Goal: Task Accomplishment & Management: Complete application form

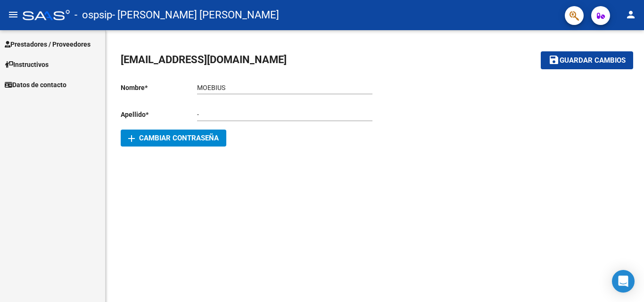
click at [33, 46] on span "Prestadores / Proveedores" at bounding box center [48, 44] width 86 height 10
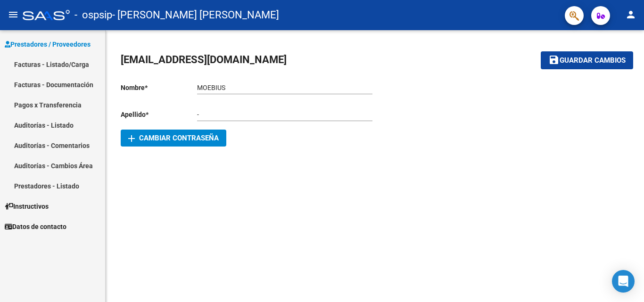
click at [31, 65] on link "Facturas - Listado/Carga" at bounding box center [52, 64] width 105 height 20
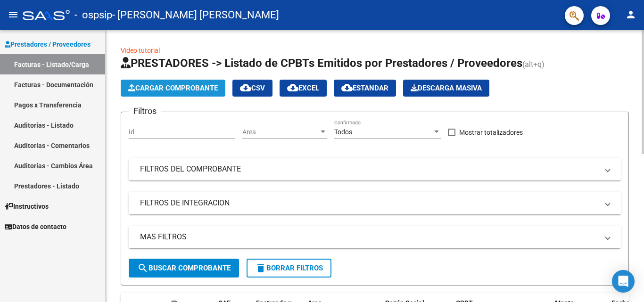
click at [160, 85] on span "Cargar Comprobante" at bounding box center [173, 88] width 90 height 8
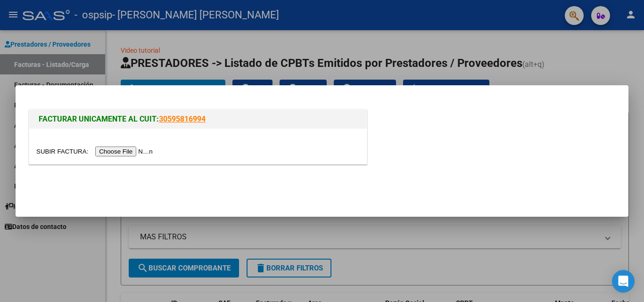
click at [124, 149] on input "file" at bounding box center [95, 152] width 119 height 10
click at [104, 151] on input "file" at bounding box center [95, 152] width 119 height 10
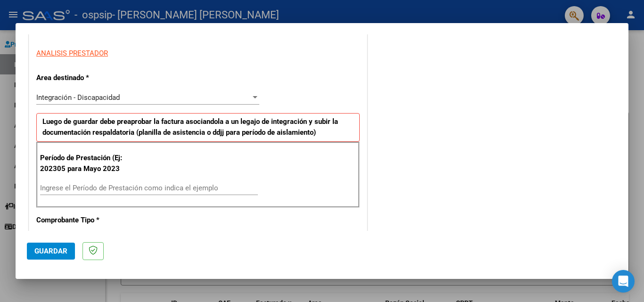
scroll to position [189, 0]
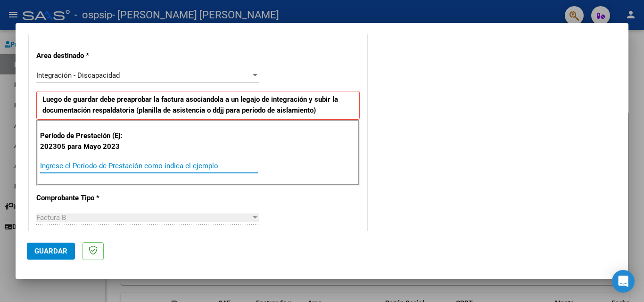
click at [145, 167] on input "Ingrese el Período de Prestación como indica el ejemplo" at bounding box center [149, 166] width 218 height 8
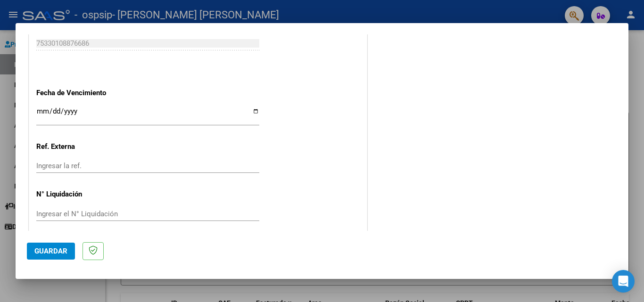
scroll to position [616, 0]
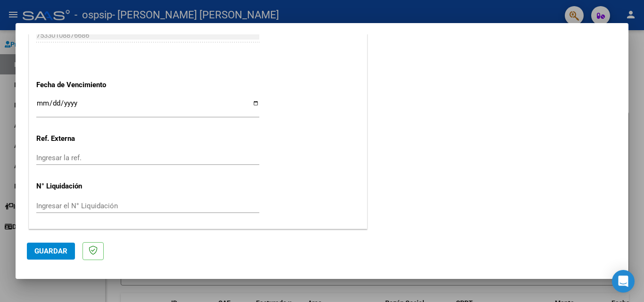
type input "202507"
click at [255, 106] on input "Ingresar la fecha" at bounding box center [147, 107] width 223 height 15
type input "[DATE]"
drag, startPoint x: 50, startPoint y: 246, endPoint x: 75, endPoint y: 240, distance: 25.7
click at [50, 247] on button "Guardar" at bounding box center [51, 251] width 48 height 17
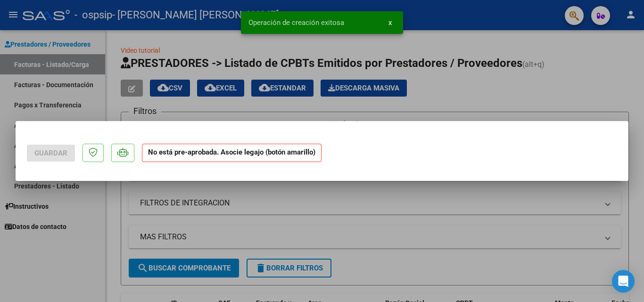
scroll to position [0, 0]
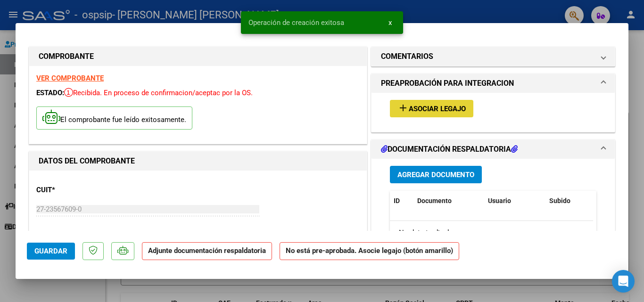
click at [425, 111] on span "Asociar Legajo" at bounding box center [437, 109] width 57 height 8
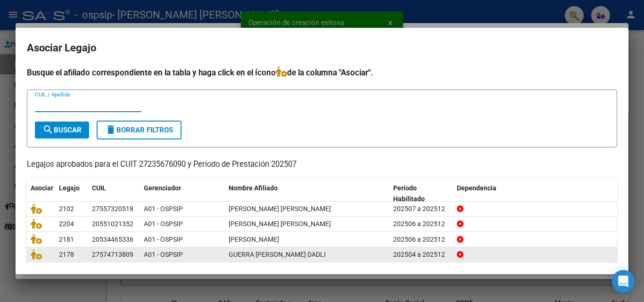
scroll to position [47, 0]
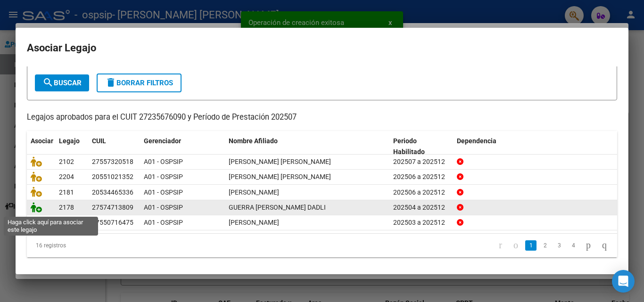
click at [37, 210] on icon at bounding box center [36, 207] width 11 height 10
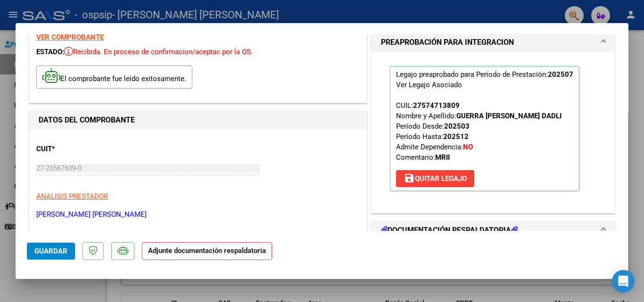
scroll to position [94, 0]
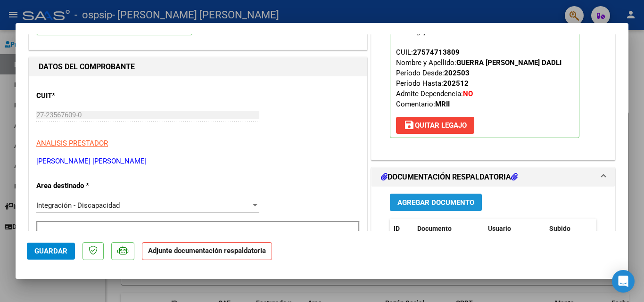
click at [432, 197] on button "Agregar Documento" at bounding box center [436, 202] width 92 height 17
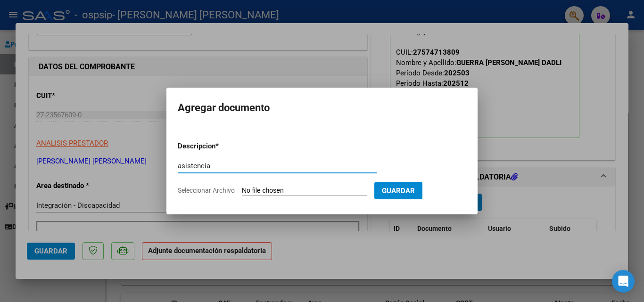
type input "asistencia"
click at [268, 190] on input "Seleccionar Archivo" at bounding box center [304, 191] width 125 height 9
type input "C:\fakepath\ASIST [PERSON_NAME] -GUERRA [PERSON_NAME].pdf"
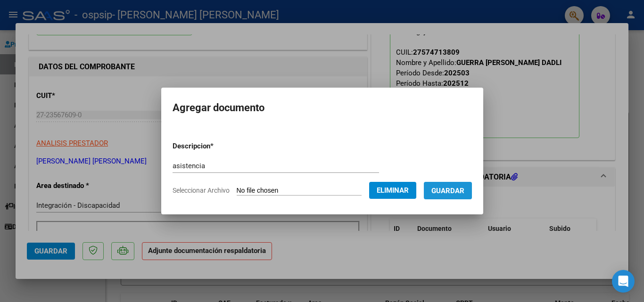
click at [465, 191] on span "Guardar" at bounding box center [448, 191] width 33 height 8
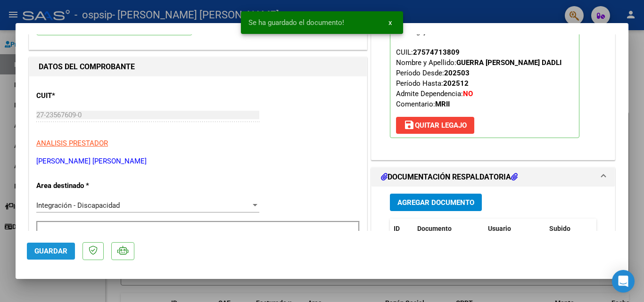
click at [54, 251] on span "Guardar" at bounding box center [50, 251] width 33 height 8
click at [55, 284] on div at bounding box center [322, 151] width 644 height 302
type input "$ 0,00"
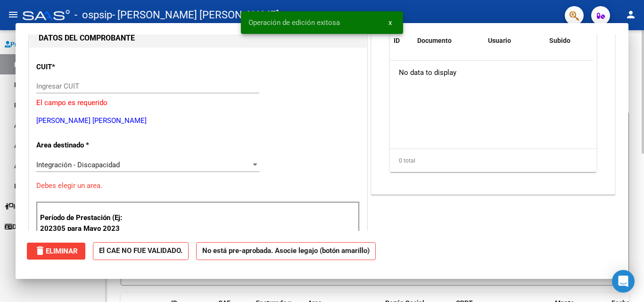
scroll to position [0, 0]
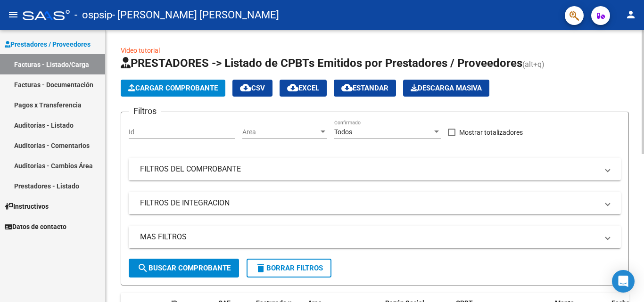
click at [177, 89] on span "Cargar Comprobante" at bounding box center [173, 88] width 90 height 8
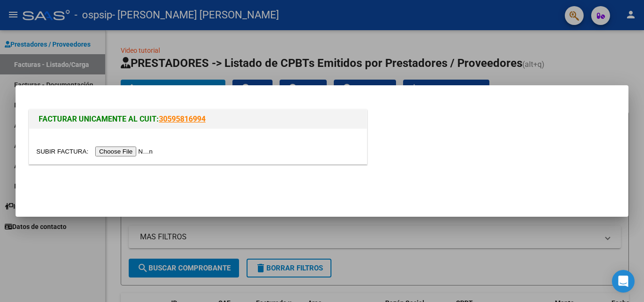
click at [93, 152] on input "file" at bounding box center [95, 152] width 119 height 10
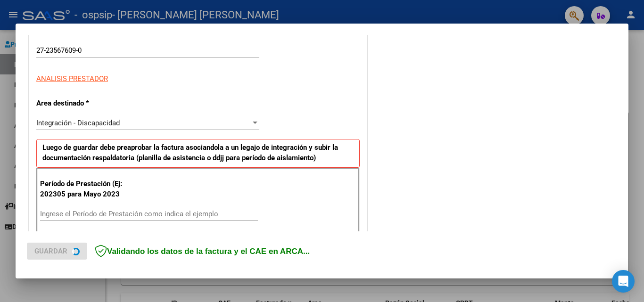
scroll to position [189, 0]
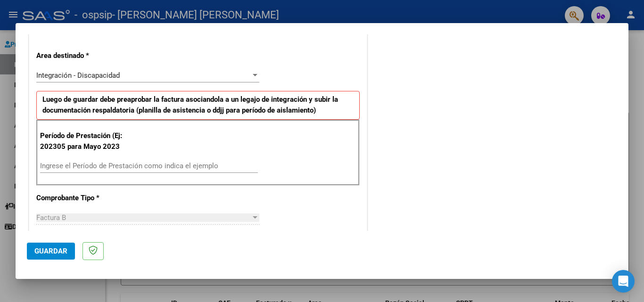
click at [163, 163] on input "Ingrese el Período de Prestación como indica el ejemplo" at bounding box center [149, 166] width 218 height 8
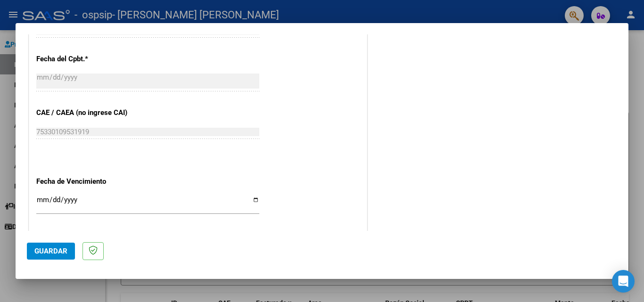
scroll to position [566, 0]
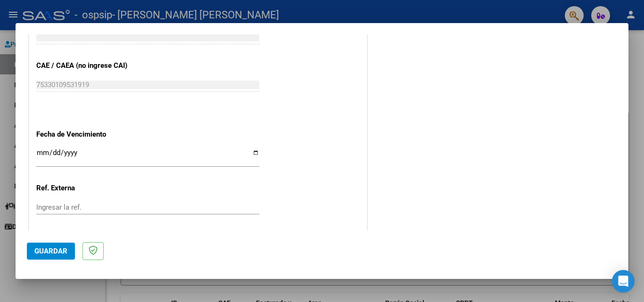
type input "202506"
click at [253, 152] on input "Ingresar la fecha" at bounding box center [147, 156] width 223 height 15
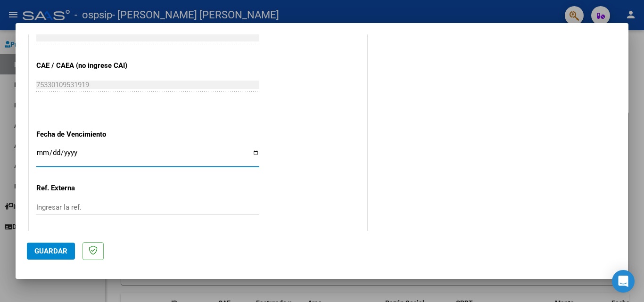
type input "[DATE]"
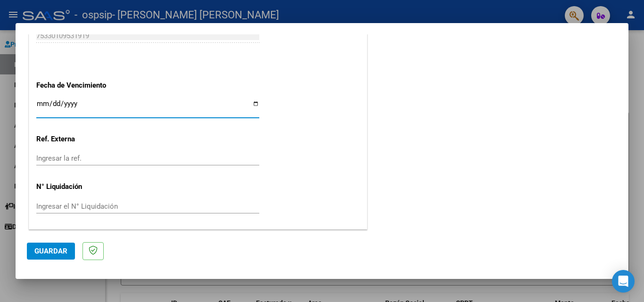
scroll to position [616, 0]
drag, startPoint x: 48, startPoint y: 250, endPoint x: 125, endPoint y: 240, distance: 77.1
click at [48, 250] on span "Guardar" at bounding box center [50, 251] width 33 height 8
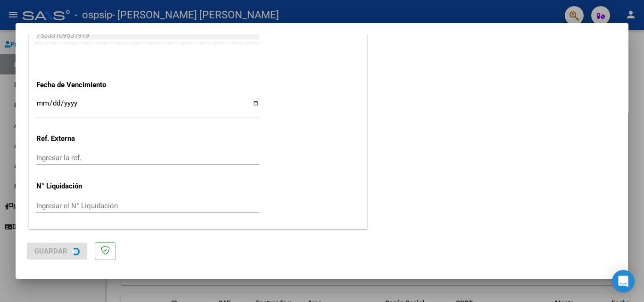
scroll to position [0, 0]
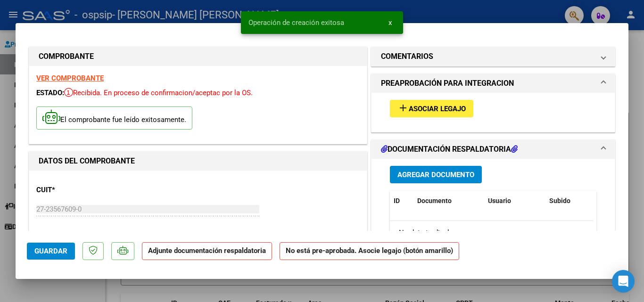
click at [407, 114] on button "add Asociar Legajo" at bounding box center [431, 108] width 83 height 17
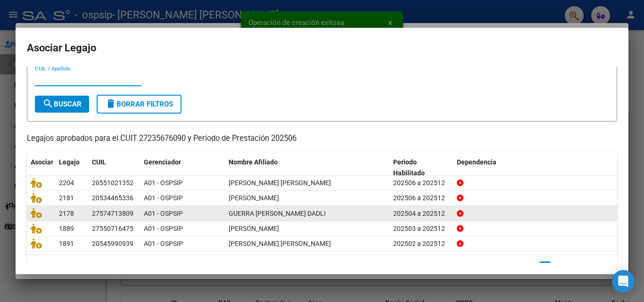
scroll to position [47, 0]
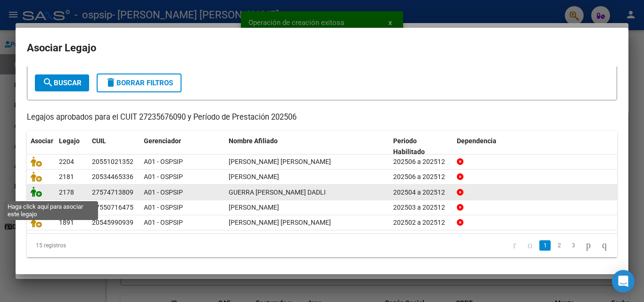
click at [32, 193] on icon at bounding box center [36, 192] width 11 height 10
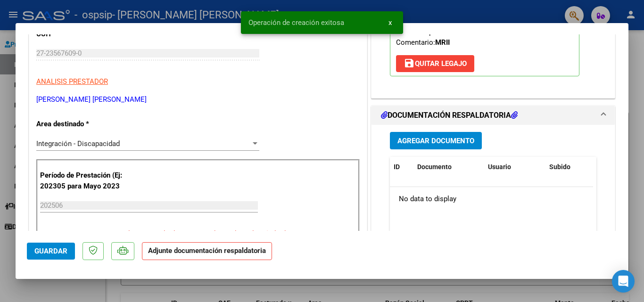
scroll to position [189, 0]
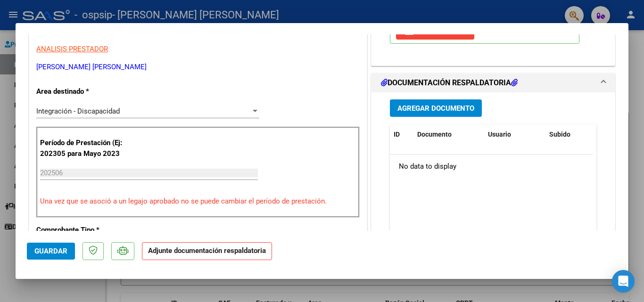
click at [454, 111] on span "Agregar Documento" at bounding box center [436, 108] width 77 height 8
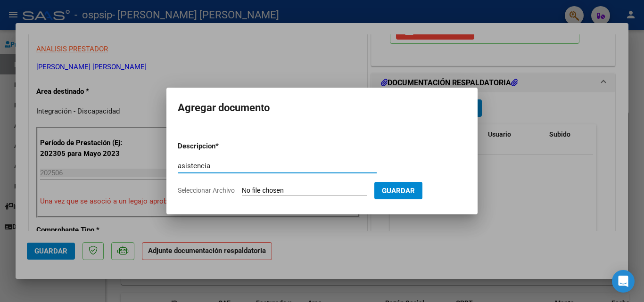
type input "asistencia"
click at [284, 187] on input "Seleccionar Archivo" at bounding box center [304, 191] width 125 height 9
type input "C:\fakepath\ASIST [PERSON_NAME] [PERSON_NAME] -.pdf"
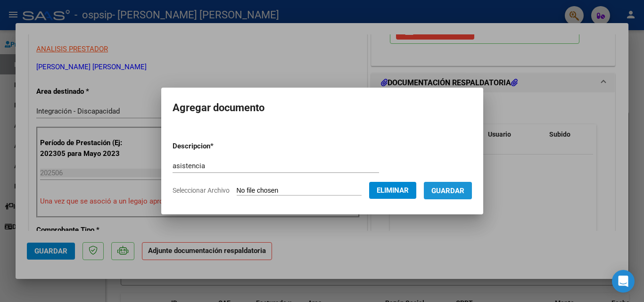
click at [450, 195] on button "Guardar" at bounding box center [448, 190] width 48 height 17
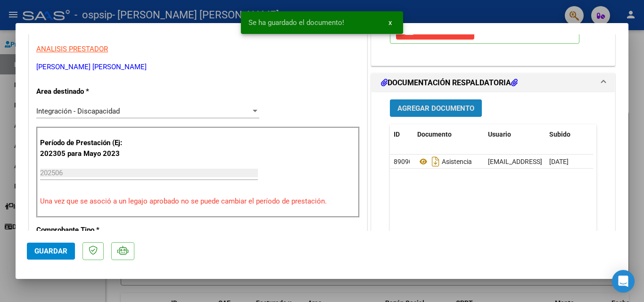
click at [439, 113] on span "Agregar Documento" at bounding box center [436, 108] width 77 height 8
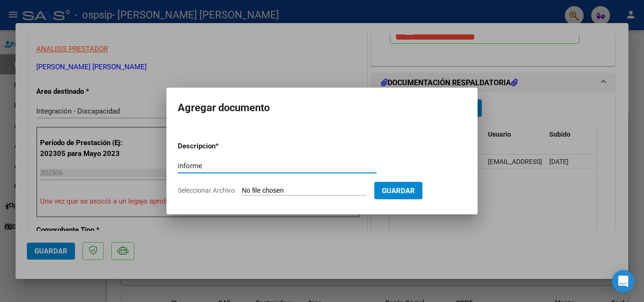
type input "informe"
click at [267, 191] on input "Seleccionar Archivo" at bounding box center [304, 191] width 125 height 9
type input "C:\fakepath\Informe_GuerraOña_EvangelinaDadli_[DATE].pdf"
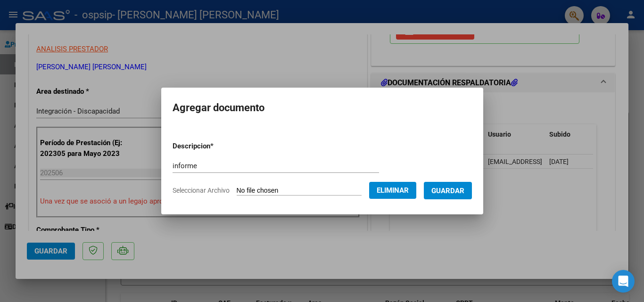
click at [465, 193] on span "Guardar" at bounding box center [448, 191] width 33 height 8
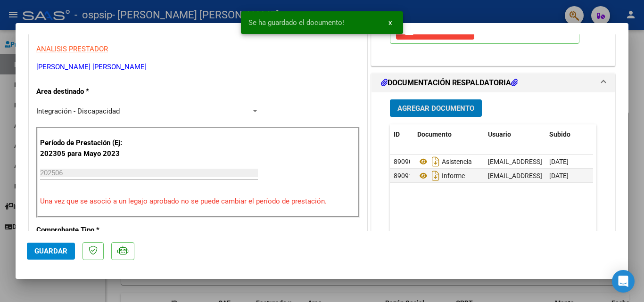
click at [51, 255] on span "Guardar" at bounding box center [50, 251] width 33 height 8
click at [76, 285] on div at bounding box center [322, 151] width 644 height 302
type input "$ 0,00"
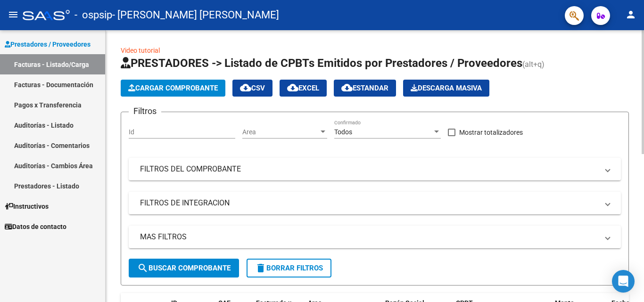
click at [204, 90] on span "Cargar Comprobante" at bounding box center [173, 88] width 90 height 8
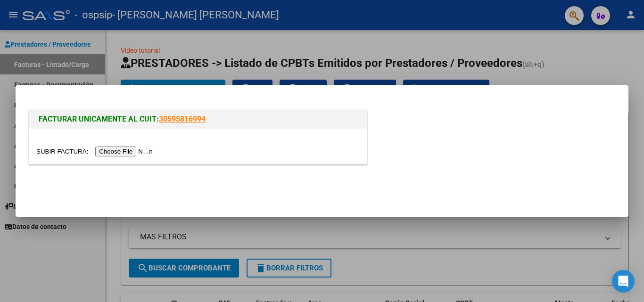
click at [115, 155] on input "file" at bounding box center [95, 152] width 119 height 10
click at [127, 152] on input "file" at bounding box center [95, 152] width 119 height 10
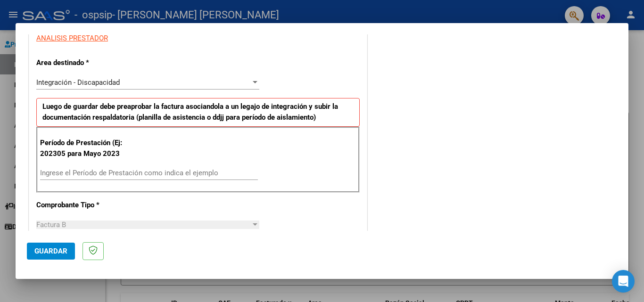
scroll to position [189, 0]
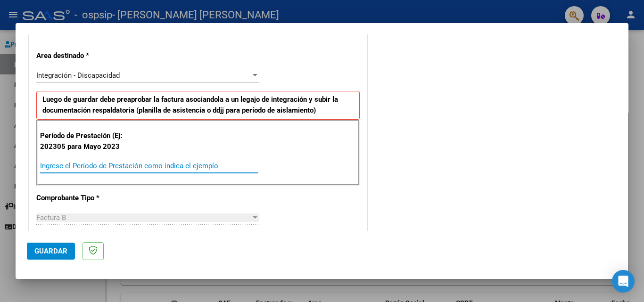
click at [146, 167] on input "Ingrese el Período de Prestación como indica el ejemplo" at bounding box center [149, 166] width 218 height 8
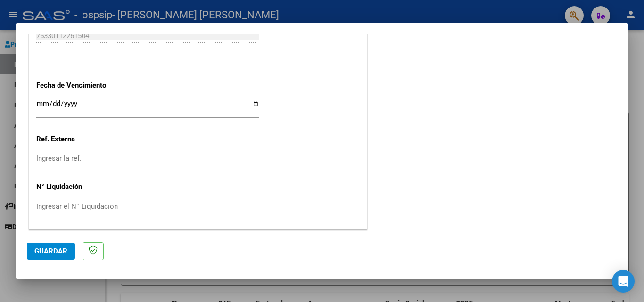
scroll to position [616, 0]
type input "202507"
click at [256, 102] on input "Ingresar la fecha" at bounding box center [147, 107] width 223 height 15
type input "[DATE]"
click at [44, 251] on span "Guardar" at bounding box center [50, 251] width 33 height 8
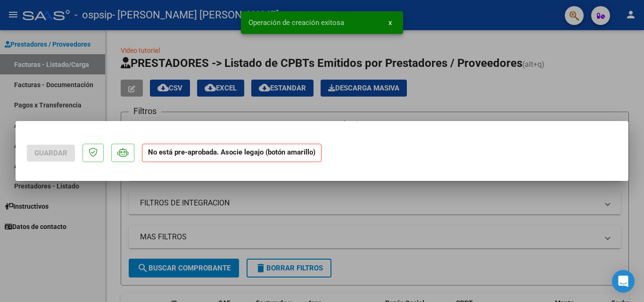
scroll to position [0, 0]
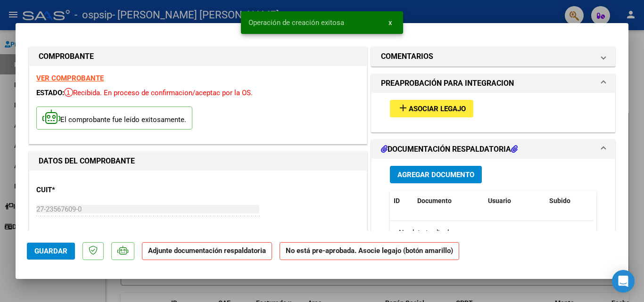
click at [423, 112] on span "Asociar Legajo" at bounding box center [437, 109] width 57 height 8
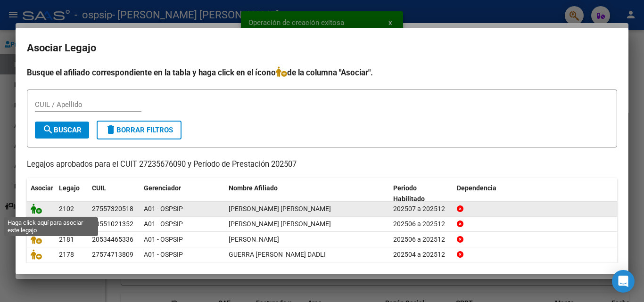
click at [33, 210] on icon at bounding box center [36, 209] width 11 height 10
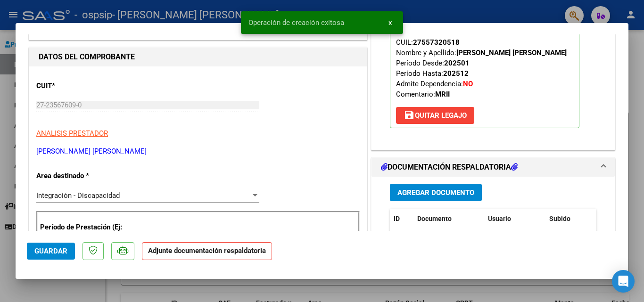
scroll to position [141, 0]
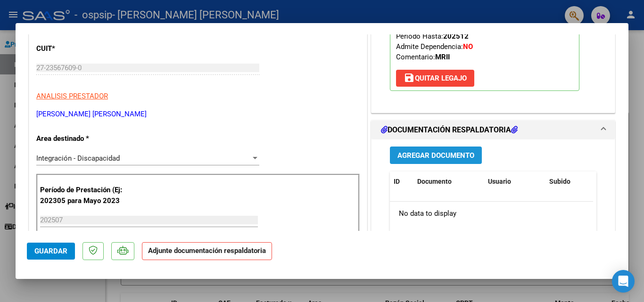
click at [424, 162] on button "Agregar Documento" at bounding box center [436, 155] width 92 height 17
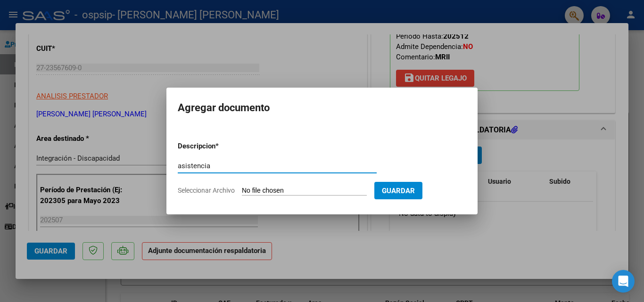
type input "asistencia"
click at [333, 187] on input "Seleccionar Archivo" at bounding box center [304, 191] width 125 height 9
type input "C:\fakepath\[PERSON_NAME] ALEGRE [DATE].pdf"
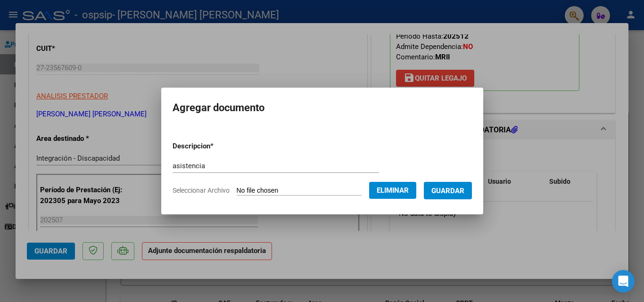
click at [465, 189] on span "Guardar" at bounding box center [448, 191] width 33 height 8
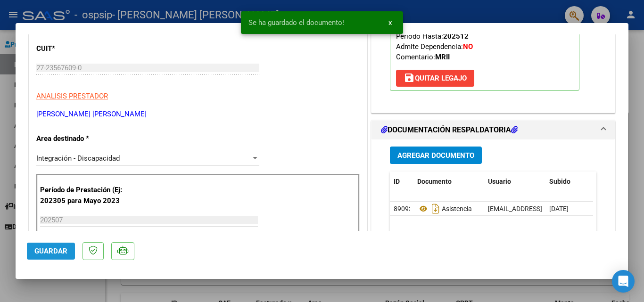
click at [38, 254] on span "Guardar" at bounding box center [50, 251] width 33 height 8
click at [57, 290] on div at bounding box center [322, 151] width 644 height 302
type input "$ 0,00"
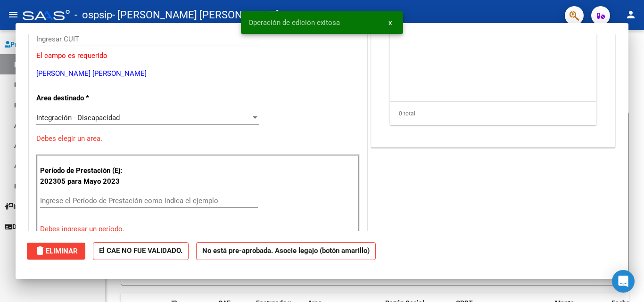
scroll to position [0, 0]
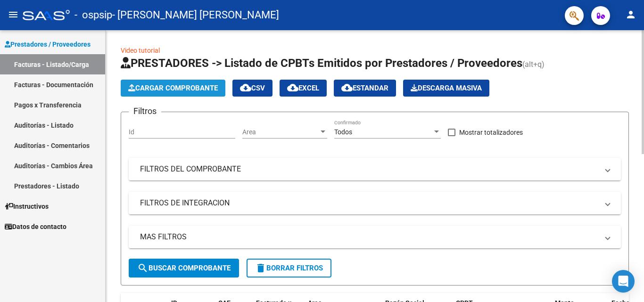
click at [138, 90] on span "Cargar Comprobante" at bounding box center [173, 88] width 90 height 8
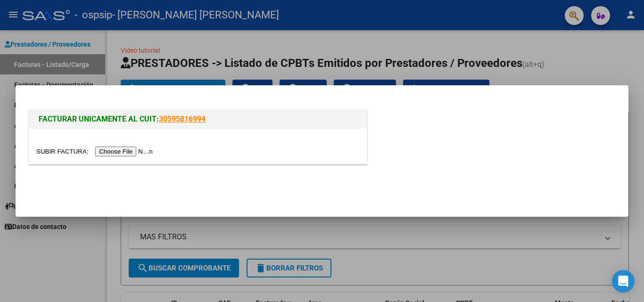
click at [114, 154] on input "file" at bounding box center [95, 152] width 119 height 10
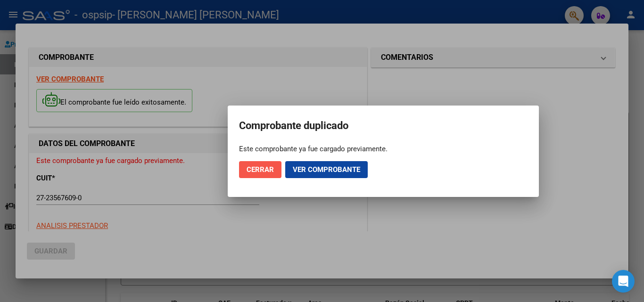
drag, startPoint x: 259, startPoint y: 173, endPoint x: 269, endPoint y: 209, distance: 37.8
click at [258, 175] on button "Cerrar" at bounding box center [260, 169] width 42 height 17
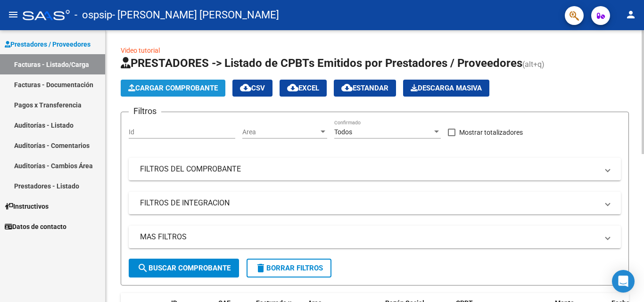
click at [158, 89] on span "Cargar Comprobante" at bounding box center [173, 88] width 90 height 8
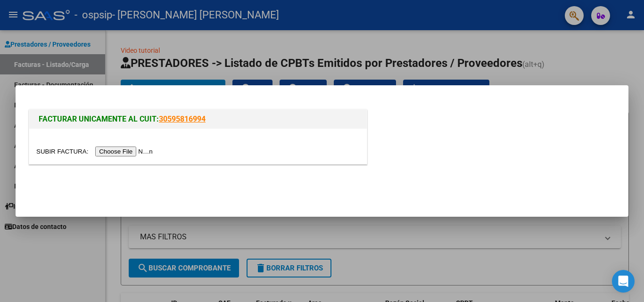
click at [114, 150] on input "file" at bounding box center [95, 152] width 119 height 10
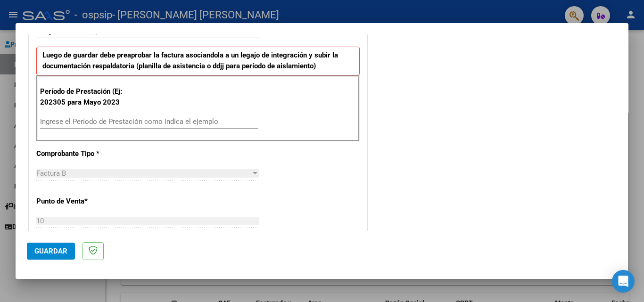
scroll to position [236, 0]
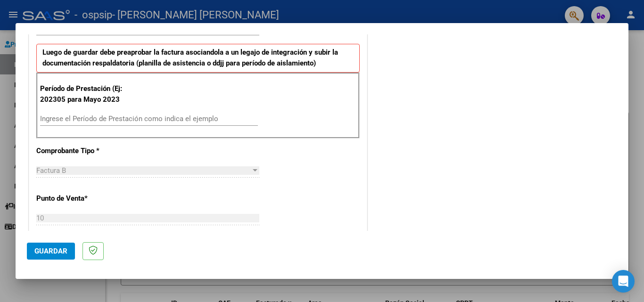
click at [151, 116] on input "Ingrese el Período de Prestación como indica el ejemplo" at bounding box center [149, 119] width 218 height 8
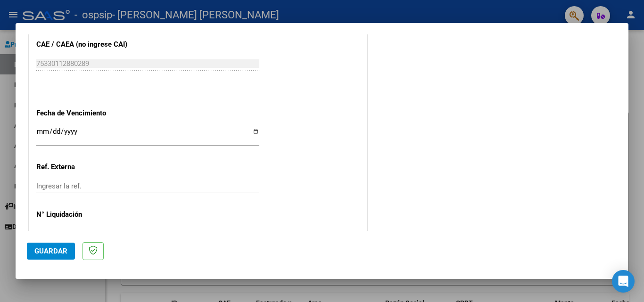
scroll to position [616, 0]
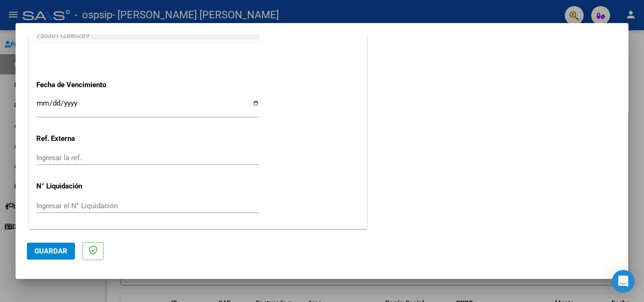
type input "202506"
click at [253, 105] on input "Ingresar la fecha" at bounding box center [147, 107] width 223 height 15
type input "[DATE]"
click at [52, 250] on span "Guardar" at bounding box center [50, 251] width 33 height 8
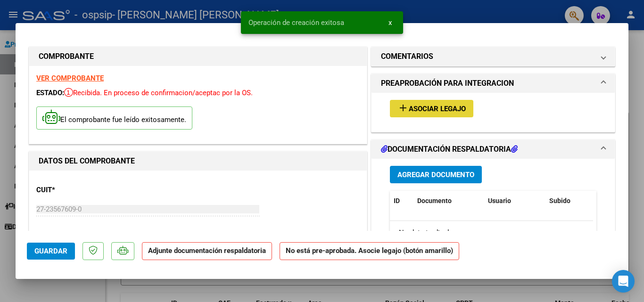
click at [409, 107] on span "Asociar Legajo" at bounding box center [437, 109] width 57 height 8
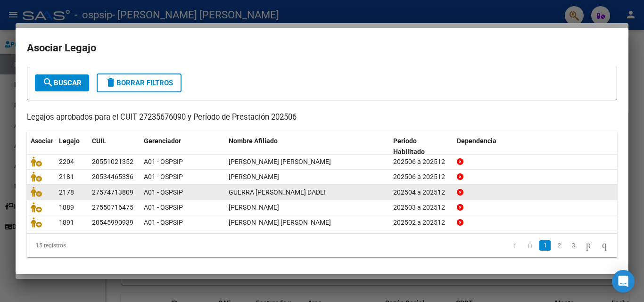
scroll to position [51, 0]
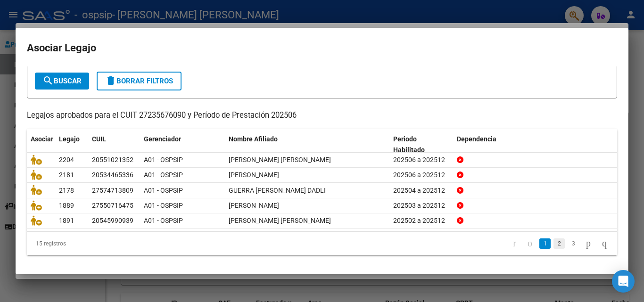
click at [554, 245] on link "2" at bounding box center [559, 244] width 11 height 10
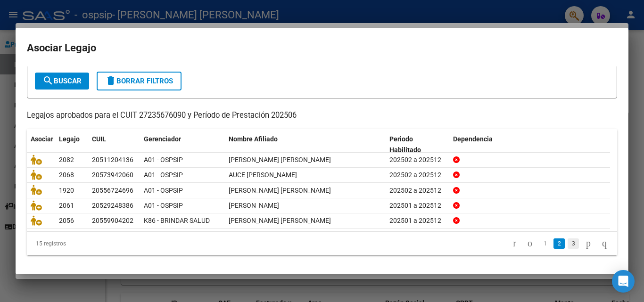
click at [568, 245] on link "3" at bounding box center [573, 244] width 11 height 10
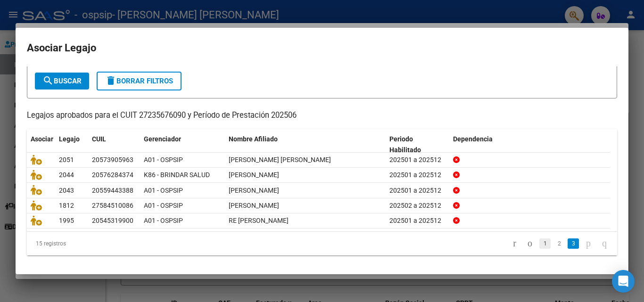
click at [540, 245] on link "1" at bounding box center [545, 244] width 11 height 10
click at [554, 247] on link "2" at bounding box center [559, 244] width 11 height 10
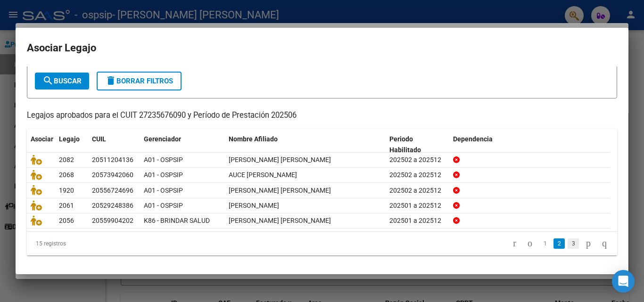
click at [568, 247] on link "3" at bounding box center [573, 244] width 11 height 10
click at [585, 247] on icon "go to next page" at bounding box center [589, 243] width 8 height 11
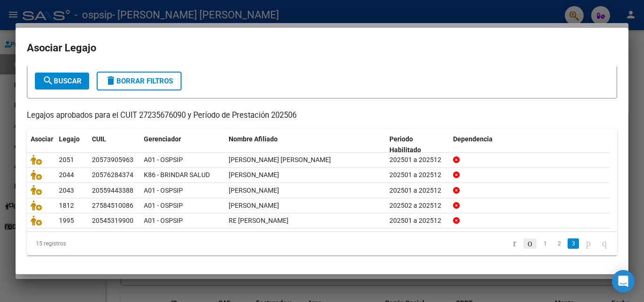
click at [526, 243] on icon "go to previous page" at bounding box center [530, 243] width 8 height 11
click at [644, 129] on div at bounding box center [322, 151] width 644 height 302
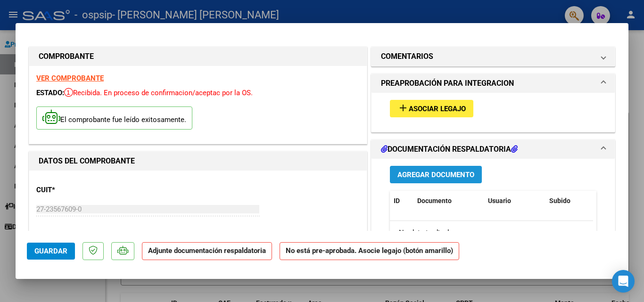
click at [446, 179] on span "Agregar Documento" at bounding box center [436, 175] width 77 height 8
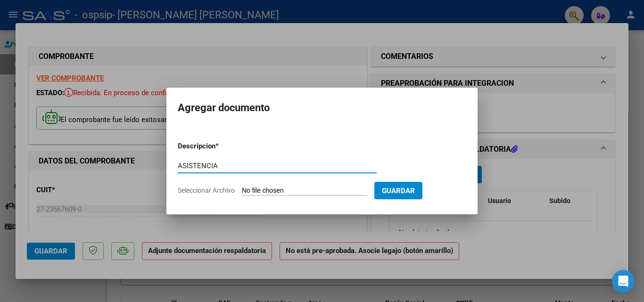
type input "ASISTENCIA"
click at [322, 191] on input "Seleccionar Archivo" at bounding box center [304, 191] width 125 height 9
type input "C:\fakepath\[PERSON_NAME].pdf"
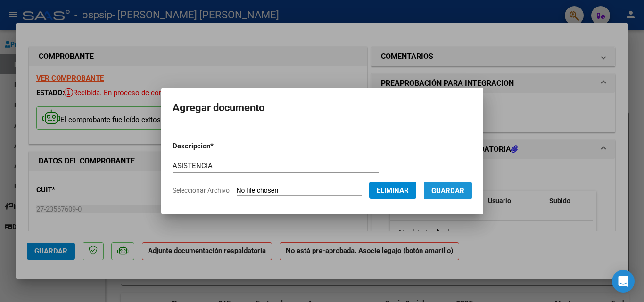
click at [465, 191] on span "Guardar" at bounding box center [448, 191] width 33 height 8
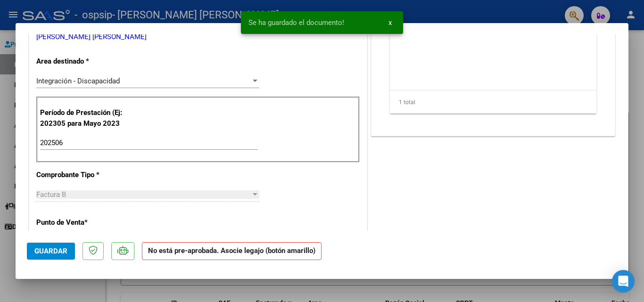
scroll to position [236, 0]
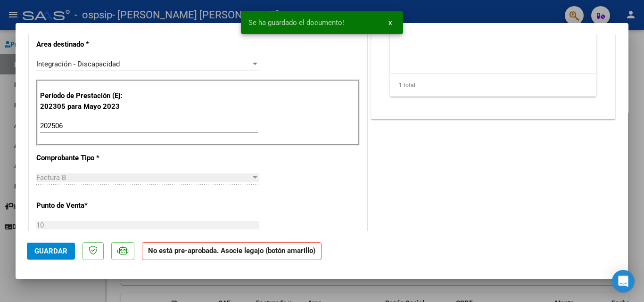
click at [80, 279] on mat-dialog-container "COMPROBANTE VER COMPROBANTE ESTADO: Recibida. En proceso de confirmacion/acepta…" at bounding box center [322, 151] width 613 height 256
click at [43, 253] on span "Guardar" at bounding box center [50, 251] width 33 height 8
click at [67, 287] on div at bounding box center [322, 151] width 644 height 302
type input "$ 0,00"
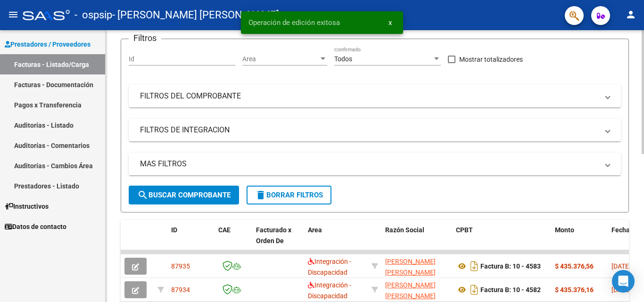
scroll to position [189, 0]
